Goal: Navigation & Orientation: Find specific page/section

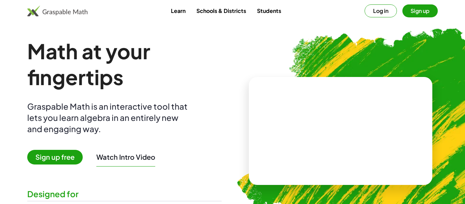
click at [377, 13] on button "Log in" at bounding box center [381, 10] width 32 height 13
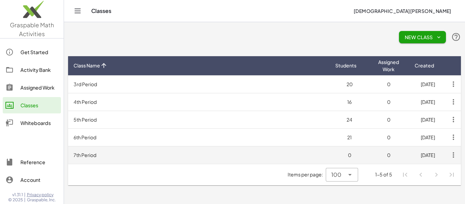
click at [186, 156] on td "7th Period" at bounding box center [199, 155] width 262 height 18
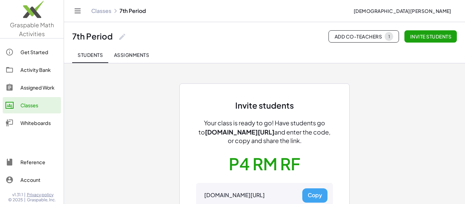
click at [28, 56] on div "Get Started" at bounding box center [39, 52] width 38 height 8
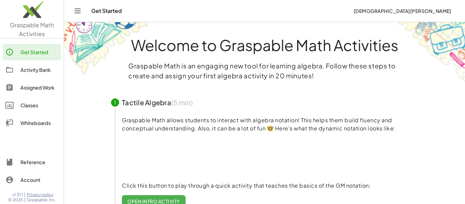
click at [29, 104] on div "Classes" at bounding box center [39, 105] width 38 height 8
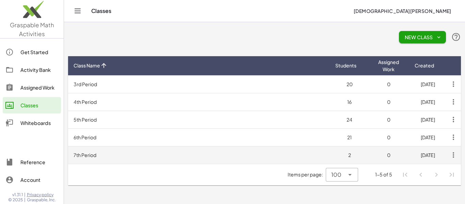
click at [220, 161] on td "7th Period" at bounding box center [199, 155] width 262 height 18
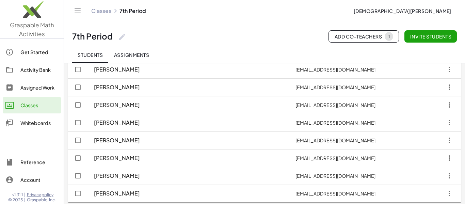
scroll to position [139, 0]
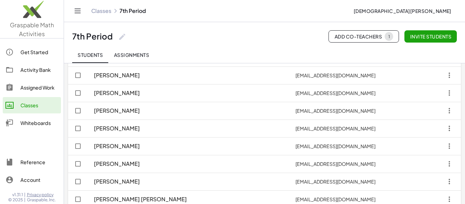
scroll to position [210, 0]
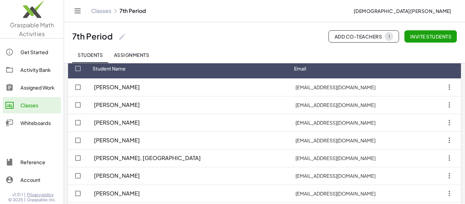
scroll to position [42, 0]
